Goal: Find specific page/section: Find specific page/section

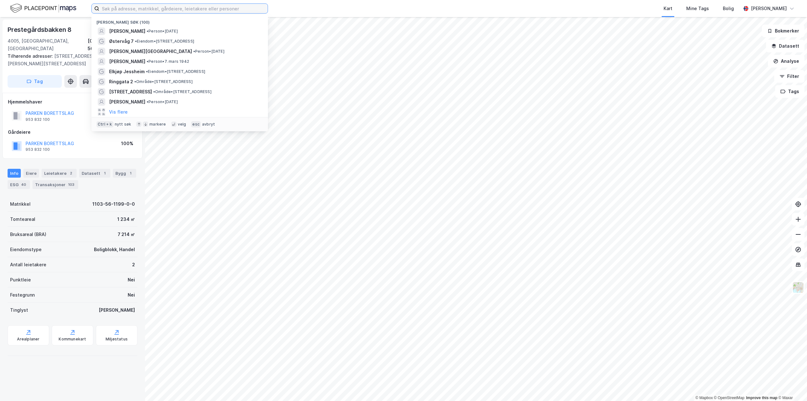
click at [141, 9] on input at bounding box center [183, 8] width 168 height 9
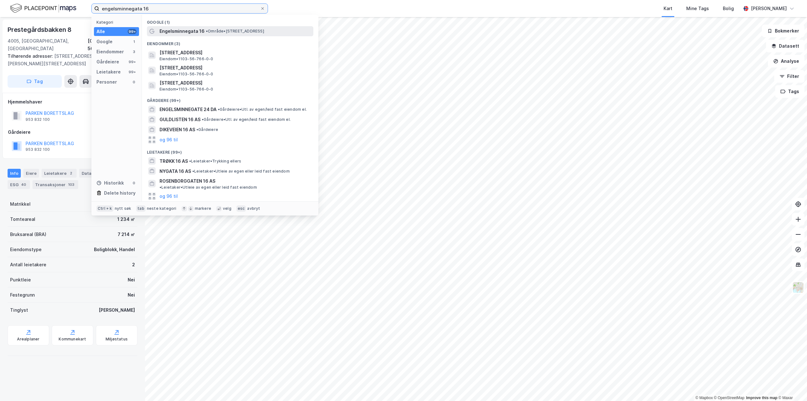
type input "engelsminnegata 16"
click at [206, 33] on span "• Område • [STREET_ADDRESS]" at bounding box center [235, 31] width 58 height 5
